Goal: Information Seeking & Learning: Find contact information

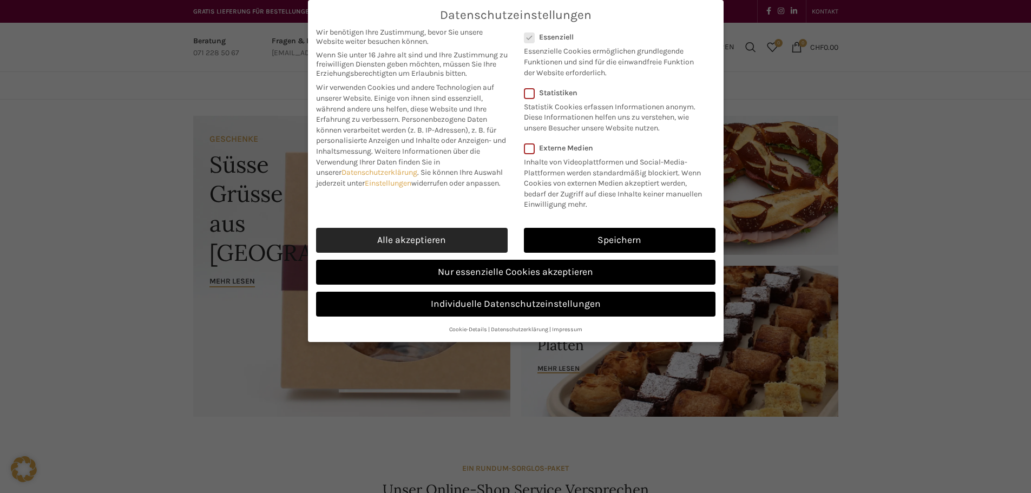
click at [417, 235] on link "Alle akzeptieren" at bounding box center [412, 240] width 192 height 25
checkbox input "true"
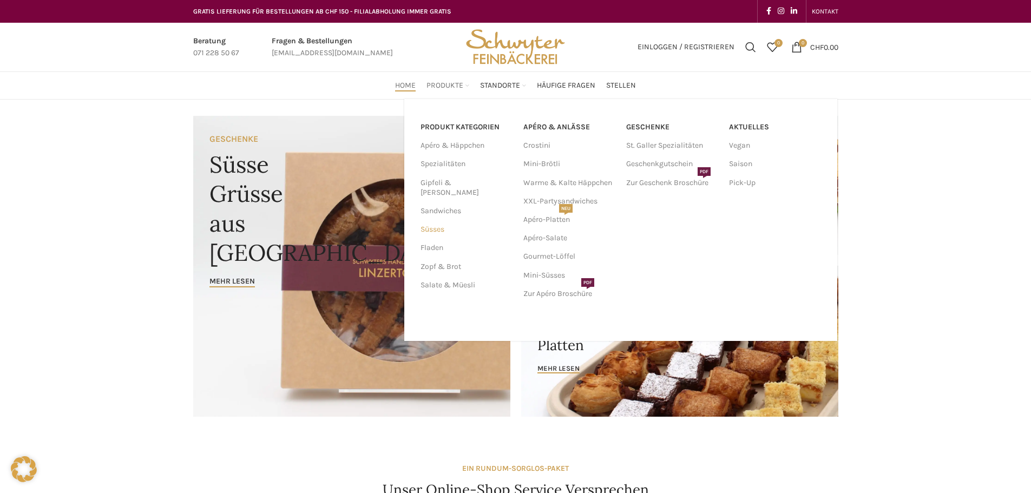
click at [435, 220] on link "Süsses" at bounding box center [466, 229] width 90 height 18
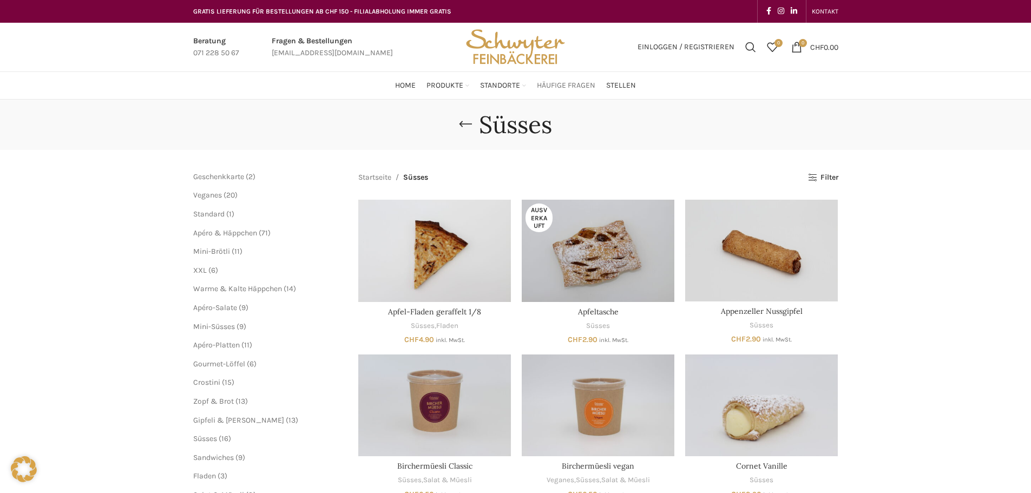
click at [571, 89] on span "Häufige Fragen" at bounding box center [566, 86] width 58 height 10
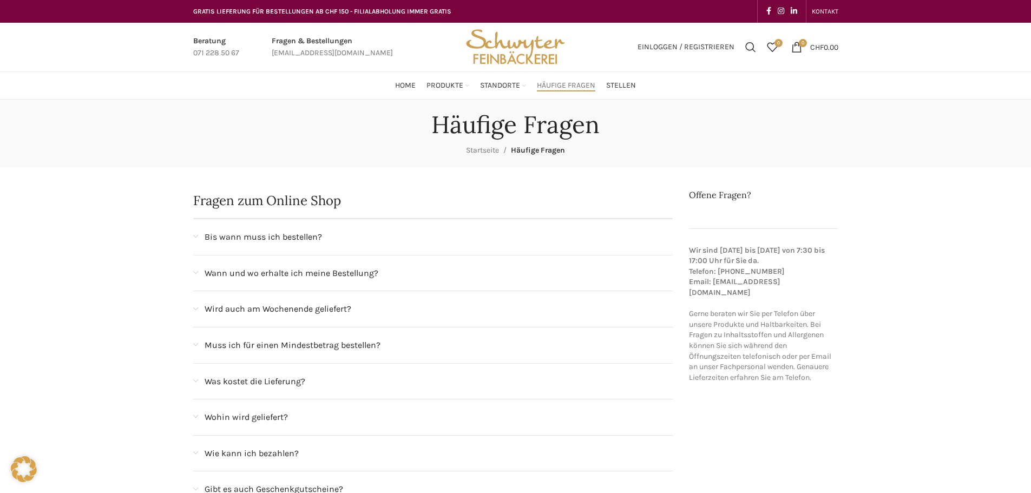
drag, startPoint x: 177, startPoint y: 233, endPoint x: 192, endPoint y: 236, distance: 15.3
click at [194, 237] on span at bounding box center [195, 237] width 5 height 6
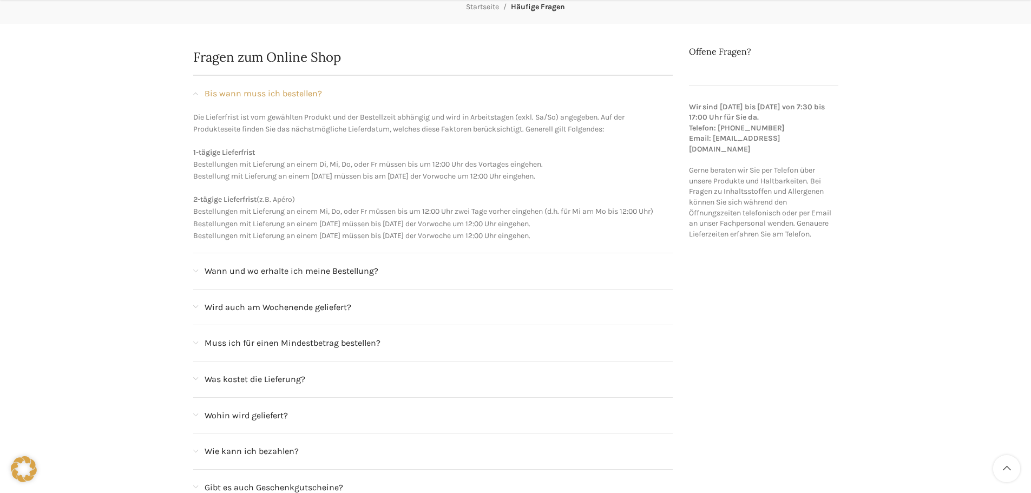
scroll to position [162, 0]
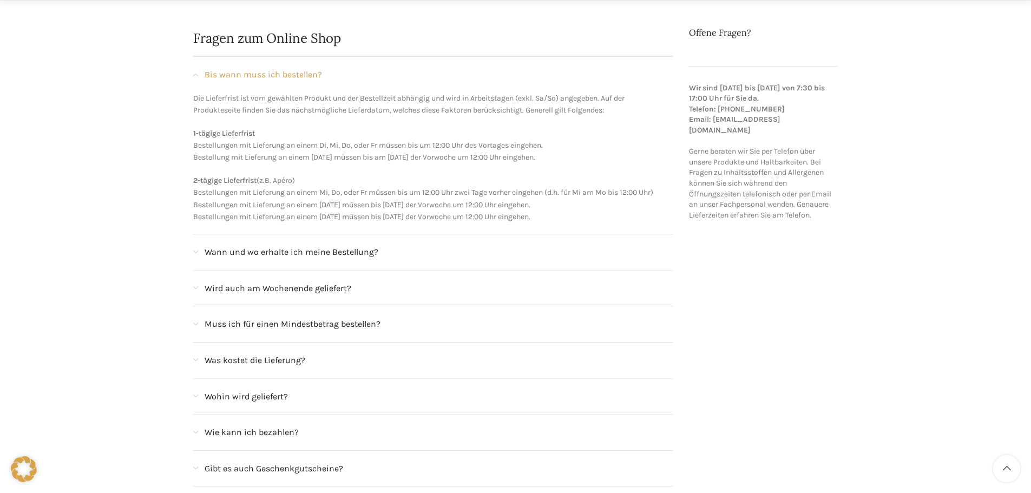
click at [327, 289] on span "Wird auch am Wochenende geliefert?" at bounding box center [278, 289] width 147 height 14
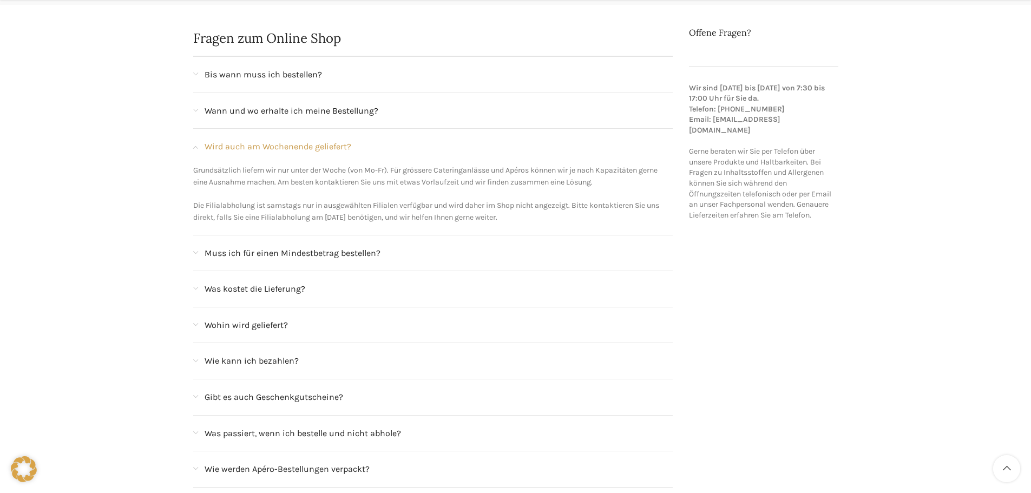
click at [337, 148] on span "Wird auch am Wochenende geliefert?" at bounding box center [278, 147] width 147 height 14
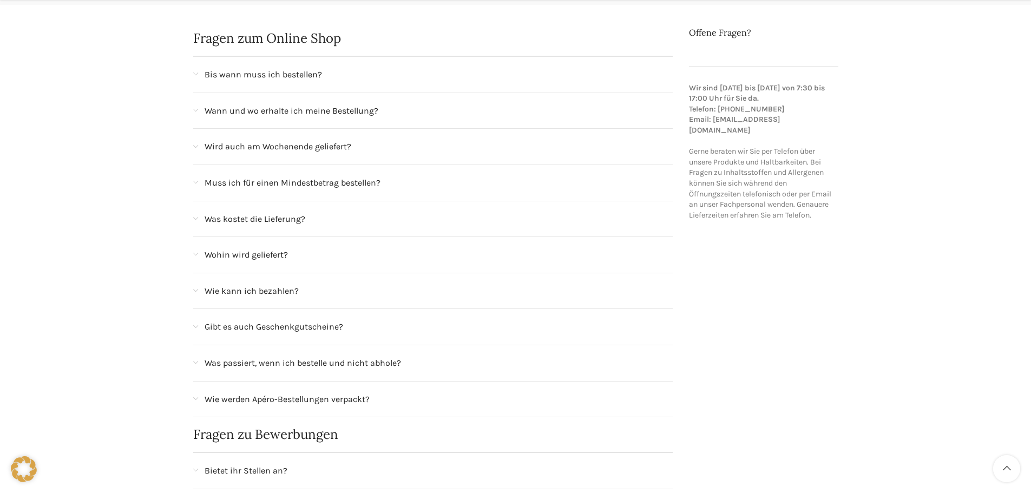
click at [331, 182] on span "Muss ich für einen Mindestbetrag bestellen?" at bounding box center [293, 183] width 176 height 14
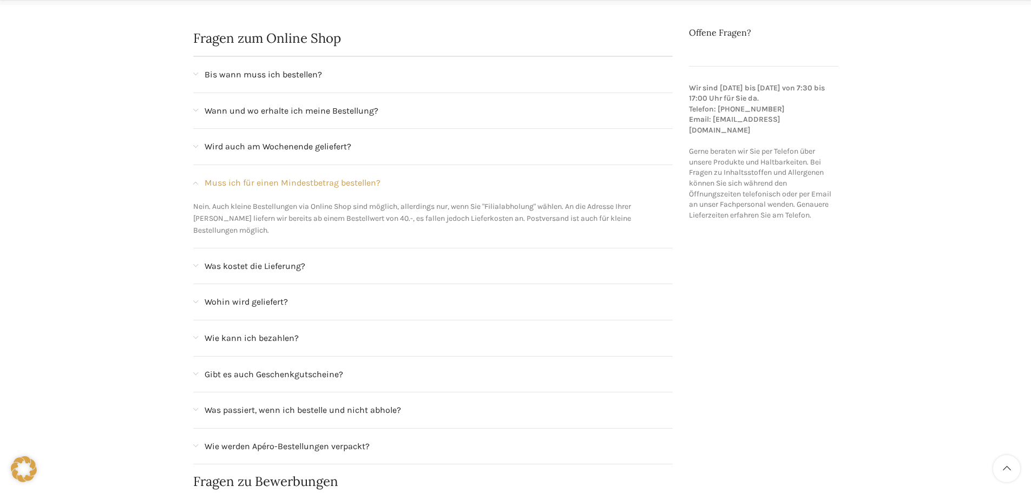
click at [331, 177] on span "Muss ich für einen Mindestbetrag bestellen?" at bounding box center [293, 183] width 176 height 14
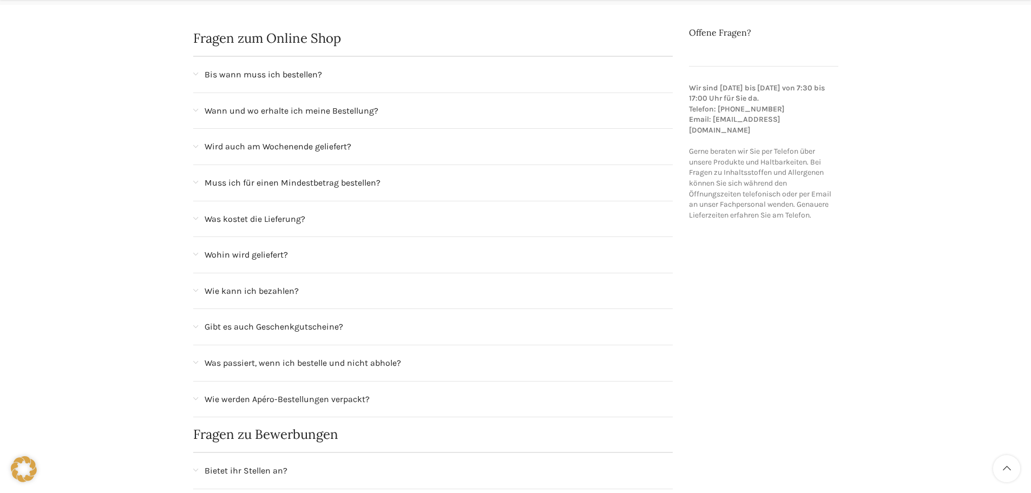
click at [297, 218] on span "Was kostet die Lieferung?" at bounding box center [255, 219] width 101 height 14
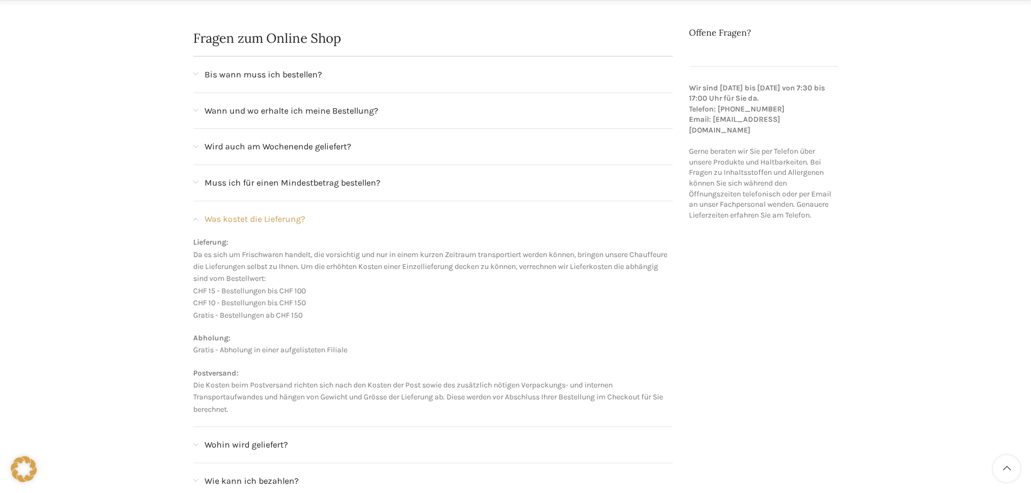
scroll to position [217, 0]
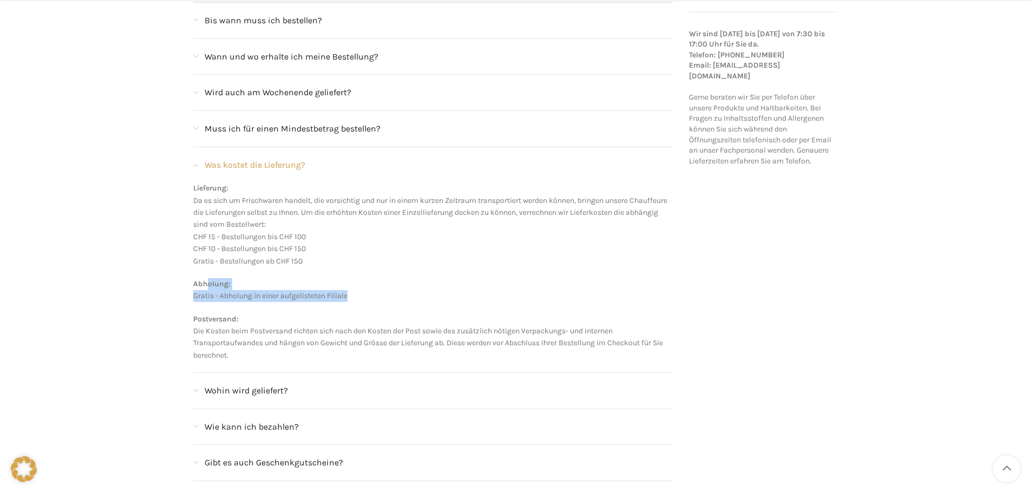
drag, startPoint x: 353, startPoint y: 294, endPoint x: 209, endPoint y: 284, distance: 144.4
click at [209, 284] on p "Ab holung: Gratis - Abholung in einer aufgelisteten Filiale" at bounding box center [433, 290] width 480 height 24
click at [269, 286] on p "Ab holung: Gratis - Abholung in einer aufgelisteten Filiale" at bounding box center [433, 290] width 480 height 24
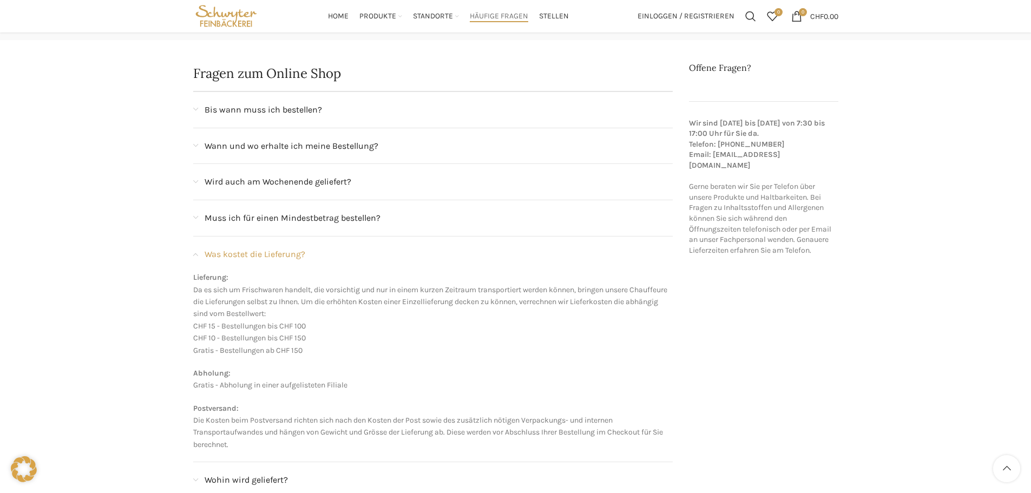
scroll to position [108, 0]
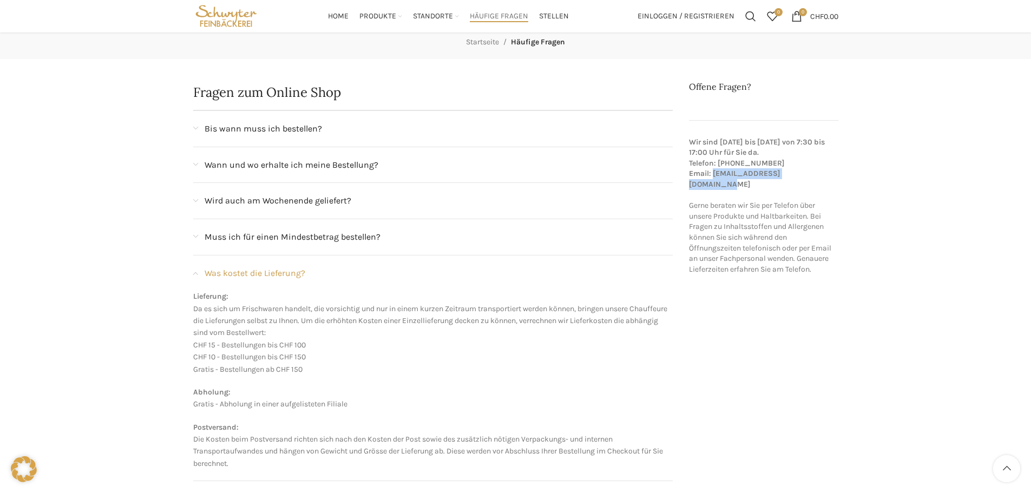
drag, startPoint x: 827, startPoint y: 175, endPoint x: 714, endPoint y: 175, distance: 112.6
click at [714, 175] on p "Wir sind Montag bis Freitag von 7:30 bis 17:00 Uhr für Sie da. Telefon: 071 228…" at bounding box center [763, 206] width 149 height 138
copy strong "[EMAIL_ADDRESS][DOMAIN_NAME]"
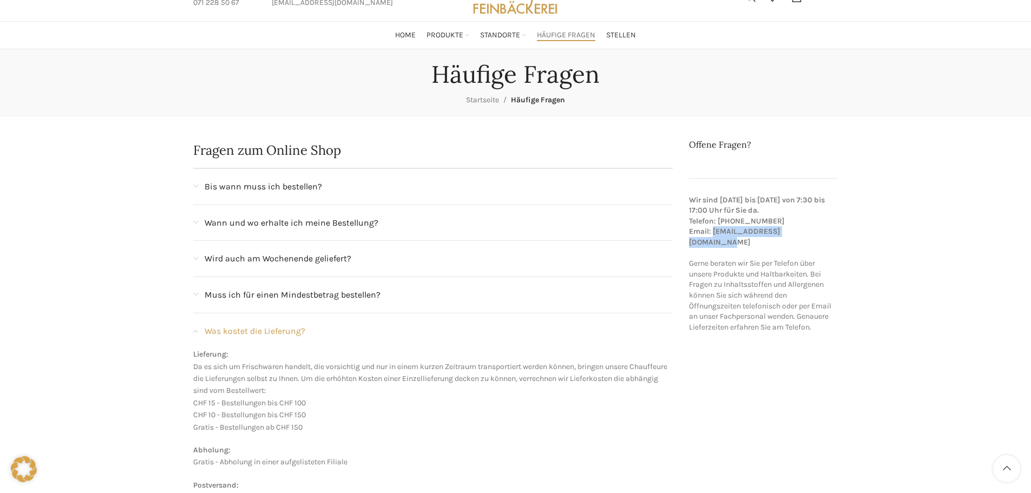
scroll to position [0, 0]
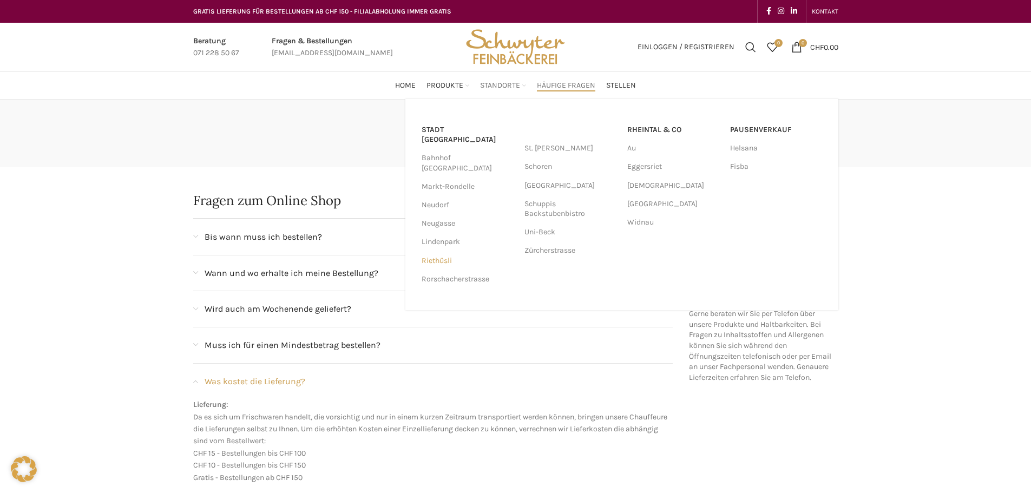
click at [440, 252] on link "Riethüsli" at bounding box center [468, 261] width 92 height 18
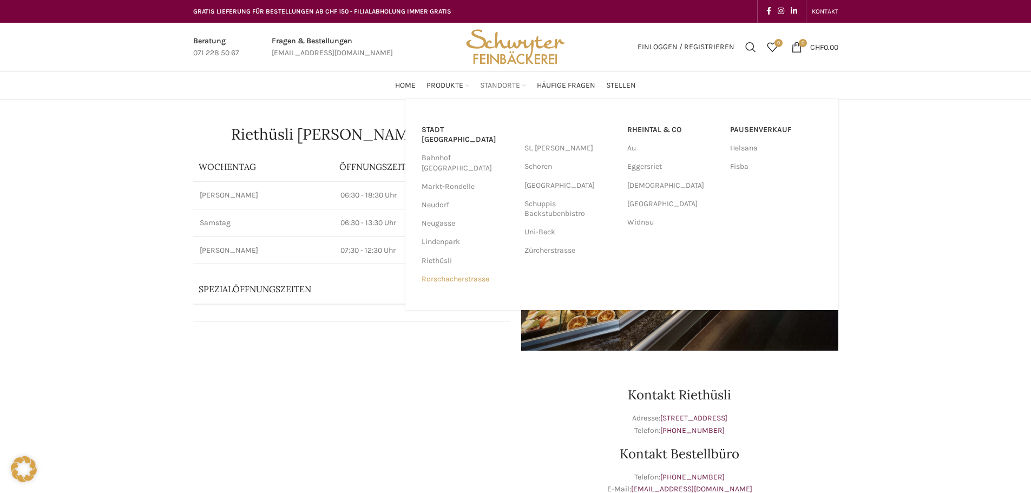
click at [459, 270] on link "Rorschacherstrasse" at bounding box center [468, 279] width 92 height 18
click at [565, 249] on link "Zürcherstrasse" at bounding box center [571, 250] width 92 height 18
